Goal: Check status: Check status

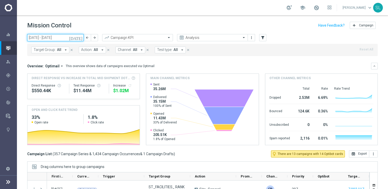
click at [68, 37] on input "[DATE] - [DATE]" at bounding box center [55, 37] width 56 height 7
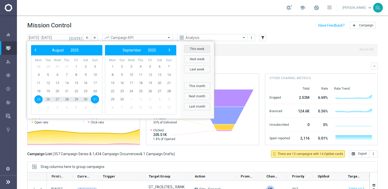
click at [200, 48] on button "This week" at bounding box center [197, 49] width 26 height 8
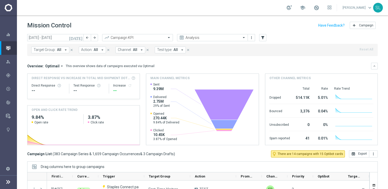
click at [291, 34] on header "Mission Control add Campaign" at bounding box center [202, 24] width 371 height 19
click at [176, 24] on div "Mission Control add Campaign" at bounding box center [202, 26] width 350 height 10
click at [49, 39] on input "[DATE] - [DATE]" at bounding box center [55, 37] width 56 height 7
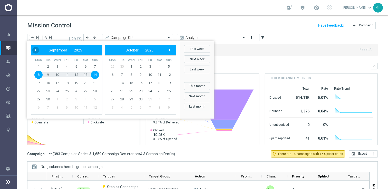
click at [35, 50] on span "‹" at bounding box center [35, 50] width 7 height 7
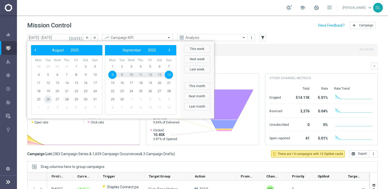
click at [47, 98] on span "26" at bounding box center [48, 99] width 8 height 8
type input "[DATE] - [DATE]"
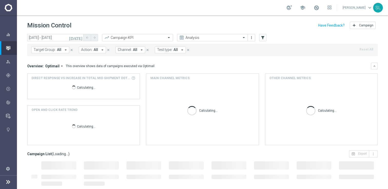
click at [120, 50] on span "Channel:" at bounding box center [125, 50] width 14 height 4
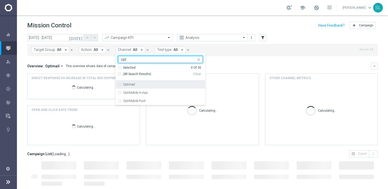
click at [129, 83] on label "Optimail" at bounding box center [129, 84] width 12 height 3
type input "opt"
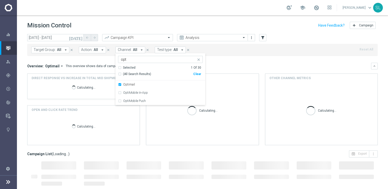
click at [150, 34] on header "Mission Control add Campaign" at bounding box center [202, 24] width 371 height 19
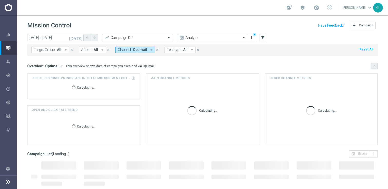
click at [374, 66] on icon "keyboard_arrow_down" at bounding box center [374, 66] width 4 height 4
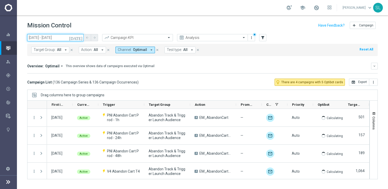
click at [44, 37] on input "[DATE] - [DATE]" at bounding box center [55, 37] width 56 height 7
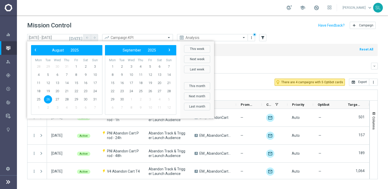
click at [257, 23] on div "Mission Control add Campaign" at bounding box center [202, 26] width 350 height 10
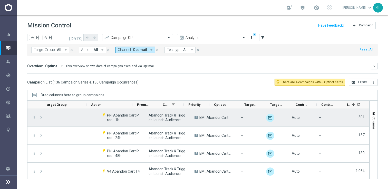
scroll to position [0, 103]
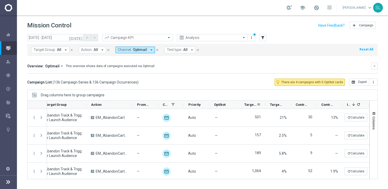
click at [249, 105] on span "Targeted Customers" at bounding box center [250, 105] width 12 height 4
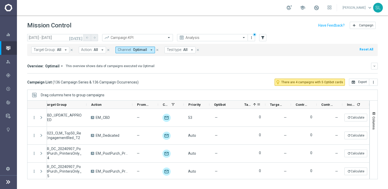
click at [249, 105] on span "Targeted Customers" at bounding box center [247, 105] width 7 height 4
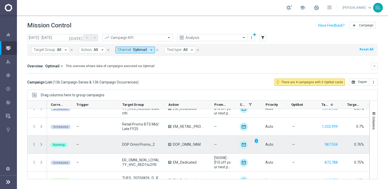
scroll to position [0, 0]
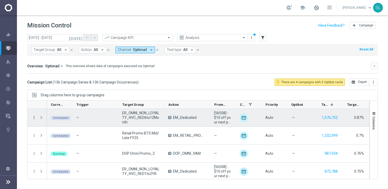
click at [33, 118] on icon "more_vert" at bounding box center [34, 117] width 5 height 5
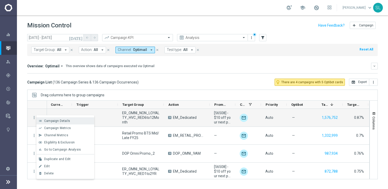
click at [52, 121] on span "Campaign Details" at bounding box center [57, 121] width 26 height 4
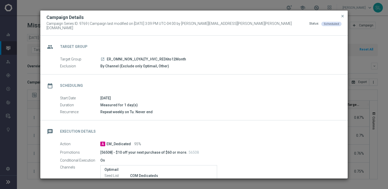
click at [103, 57] on icon "launch" at bounding box center [102, 59] width 4 height 4
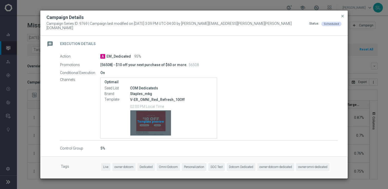
click at [156, 119] on div "Template preview" at bounding box center [150, 122] width 40 height 25
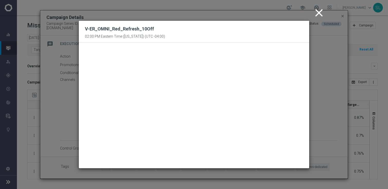
click at [319, 11] on icon "close" at bounding box center [318, 12] width 13 height 13
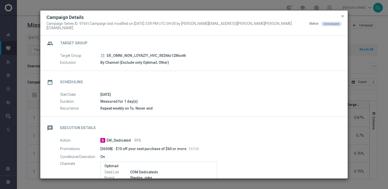
scroll to position [0, 0]
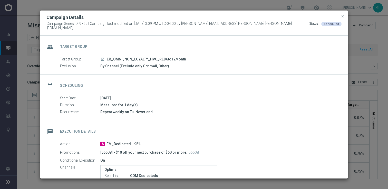
click at [342, 18] on span "close" at bounding box center [342, 16] width 4 height 4
